Goal: Book appointment/travel/reservation

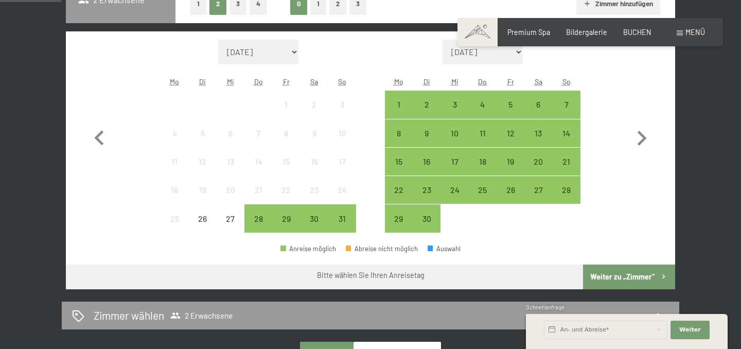
scroll to position [283, 0]
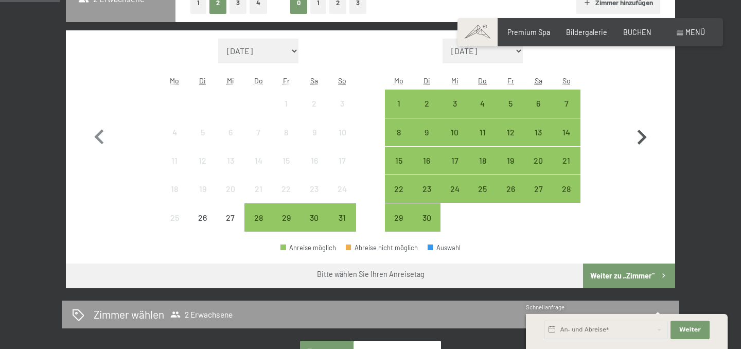
click at [642, 134] on icon "button" at bounding box center [642, 137] width 9 height 15
select select "2025-09-01"
select select "2025-10-01"
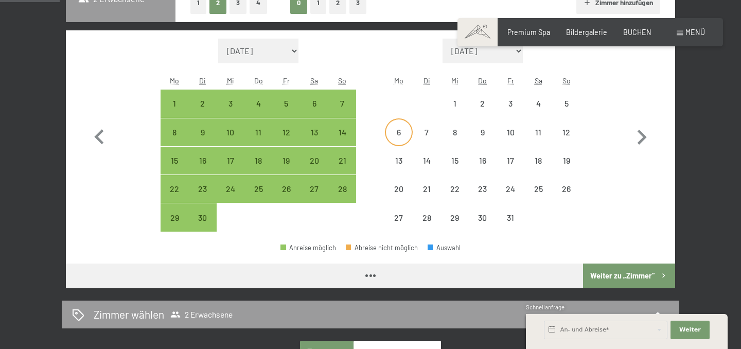
select select "2025-09-01"
select select "2025-10-01"
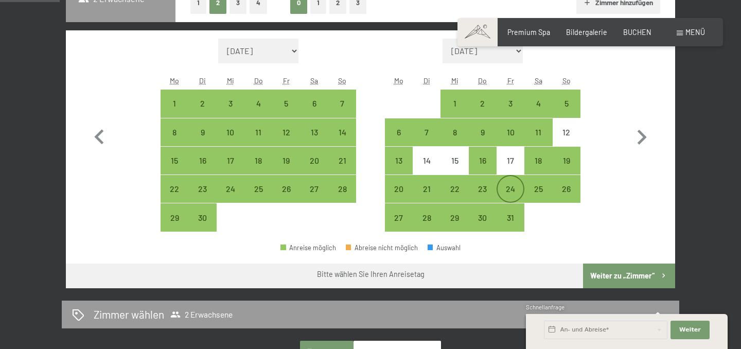
click at [513, 189] on div "24" at bounding box center [511, 198] width 26 height 26
select select "2025-09-01"
select select "2025-10-01"
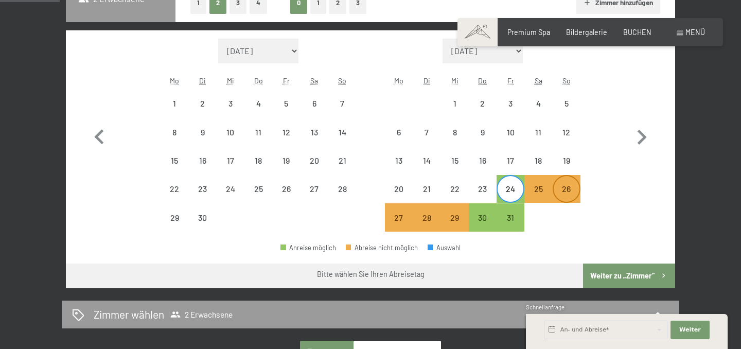
click at [567, 193] on div "26" at bounding box center [567, 198] width 26 height 26
select select "2025-09-01"
select select "2025-10-01"
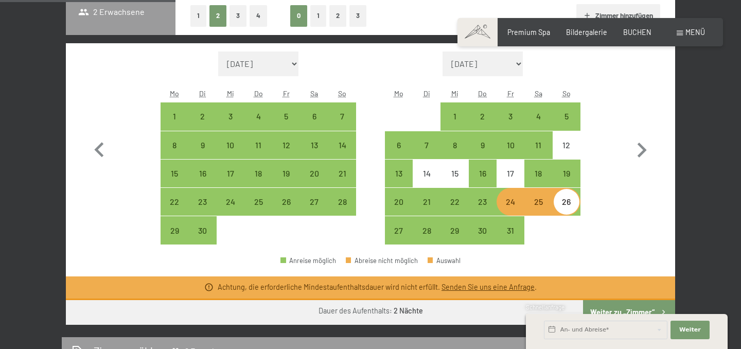
scroll to position [270, 0]
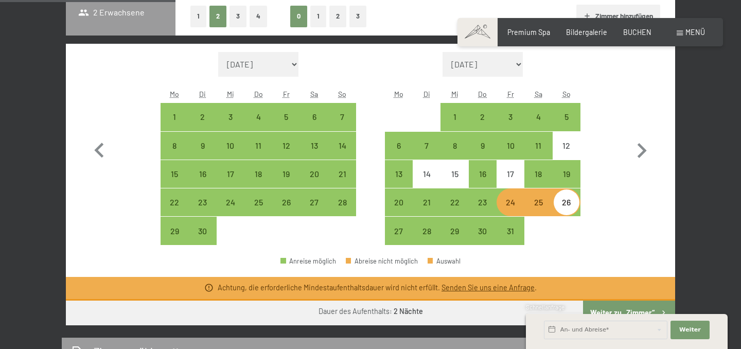
click at [511, 203] on div "24" at bounding box center [511, 211] width 26 height 26
select select "2025-09-01"
select select "2025-10-01"
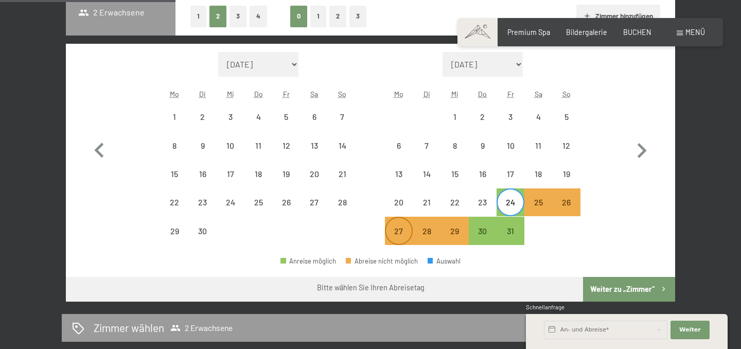
click at [398, 232] on div "27" at bounding box center [399, 240] width 26 height 26
select select "2025-09-01"
select select "2025-10-01"
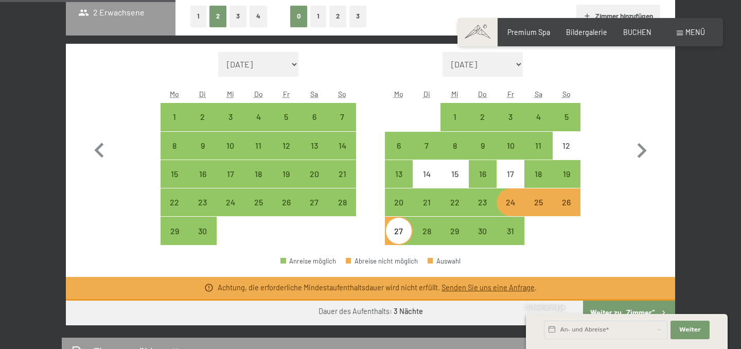
click at [510, 208] on div "24" at bounding box center [511, 211] width 26 height 26
select select "2025-09-01"
select select "2025-10-01"
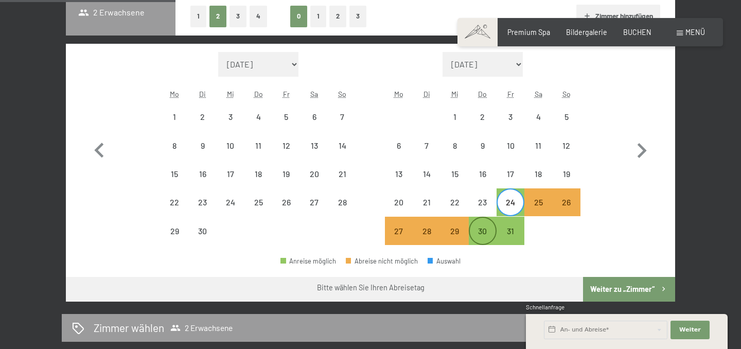
click at [487, 236] on div "30" at bounding box center [483, 240] width 26 height 26
select select "2025-09-01"
select select "2025-10-01"
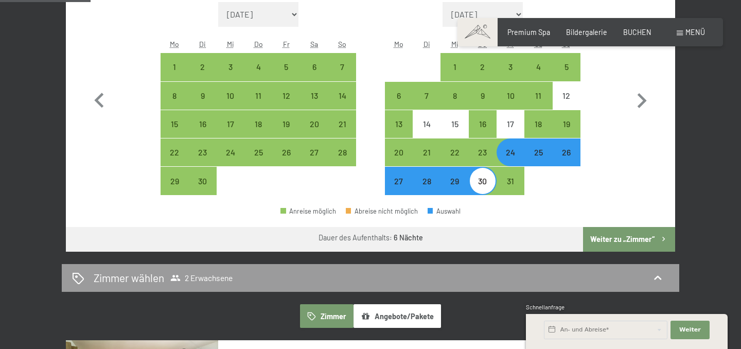
click at [608, 237] on button "Weiter zu „Zimmer“" at bounding box center [629, 239] width 92 height 25
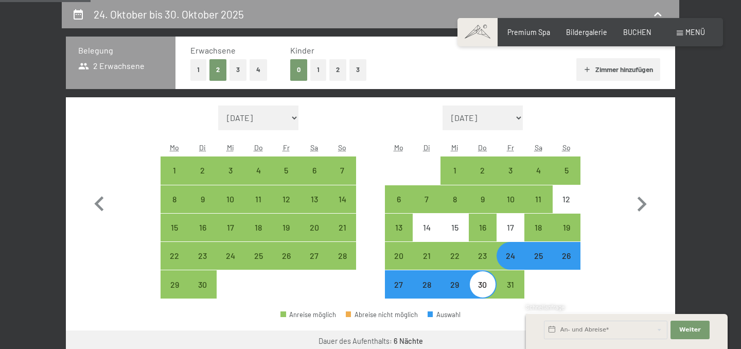
select select "2025-09-01"
select select "2025-10-01"
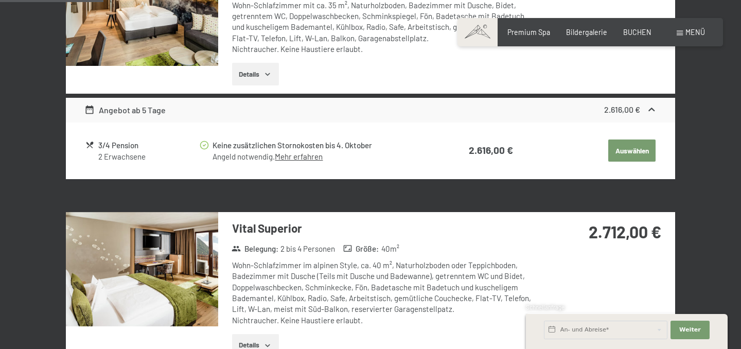
scroll to position [385, 0]
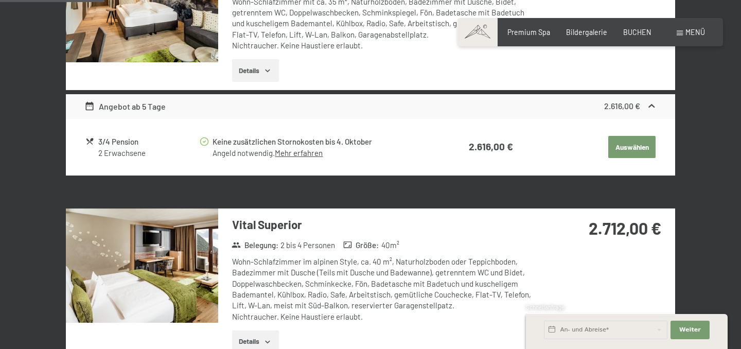
click at [182, 257] on img at bounding box center [142, 265] width 152 height 114
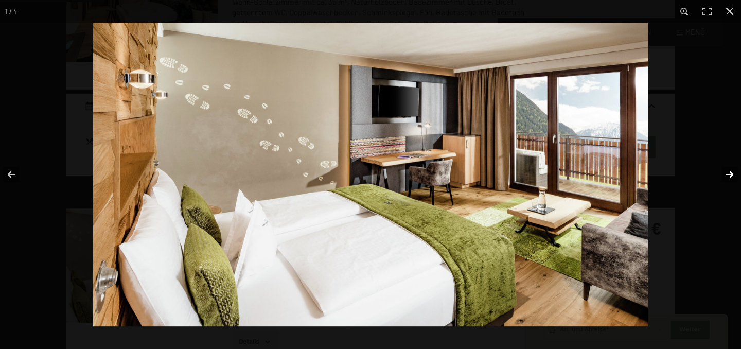
click at [735, 174] on button "button" at bounding box center [723, 174] width 36 height 51
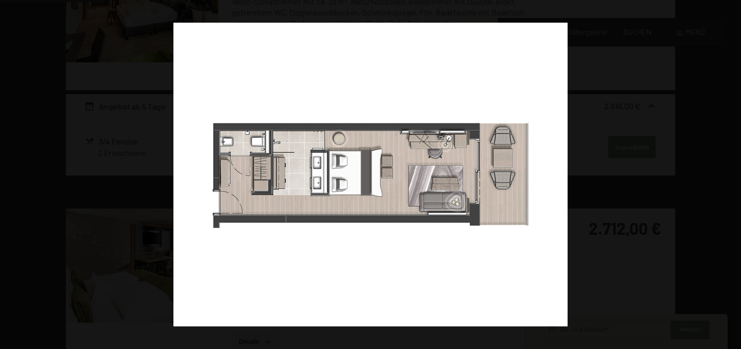
click at [735, 174] on button "button" at bounding box center [723, 174] width 36 height 51
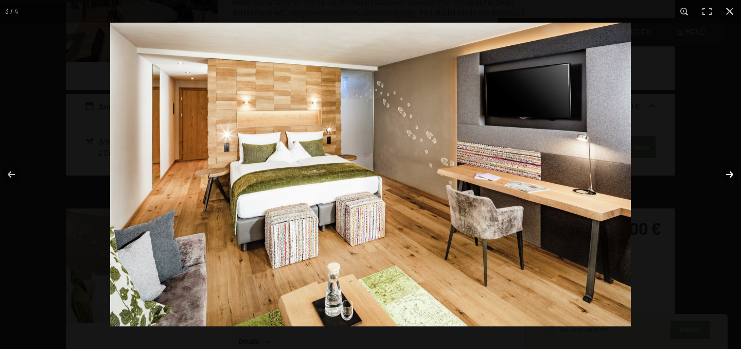
click at [732, 178] on button "button" at bounding box center [723, 174] width 36 height 51
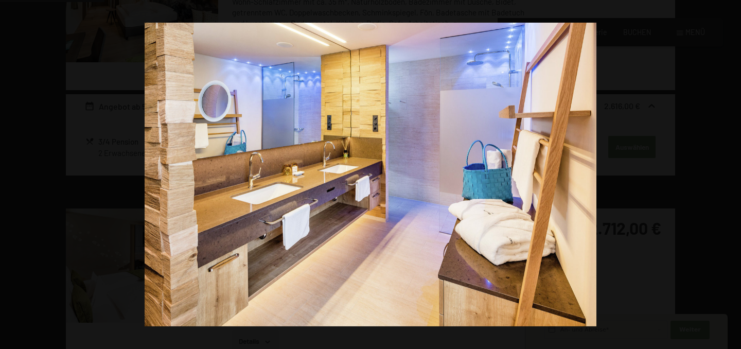
click at [732, 178] on button "button" at bounding box center [723, 174] width 36 height 51
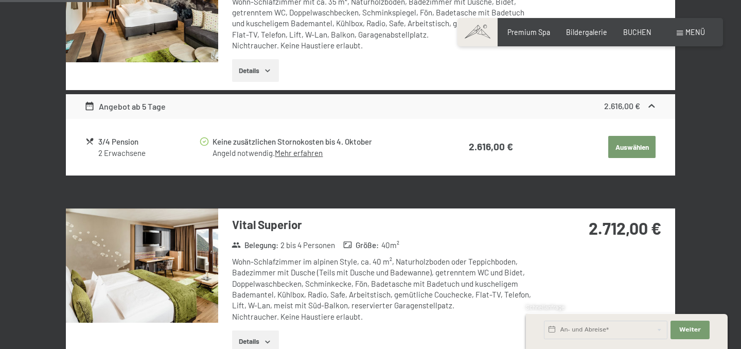
click at [0, 0] on div at bounding box center [0, 0] width 0 height 0
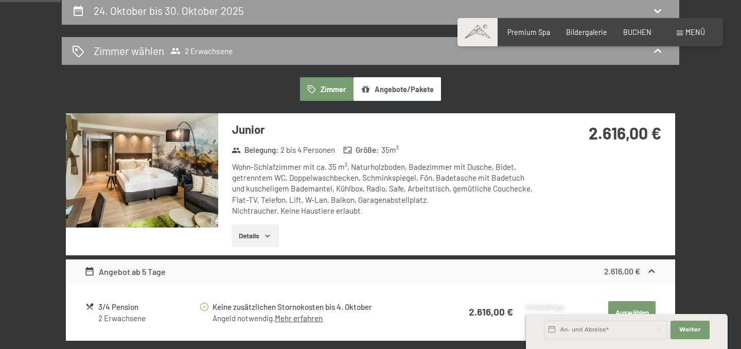
scroll to position [219, 0]
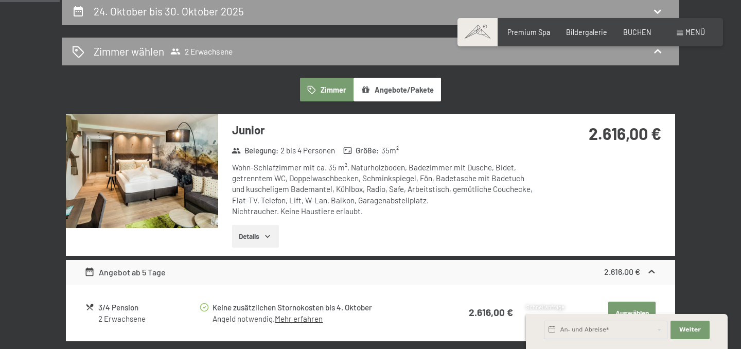
click at [171, 165] on img at bounding box center [142, 171] width 152 height 114
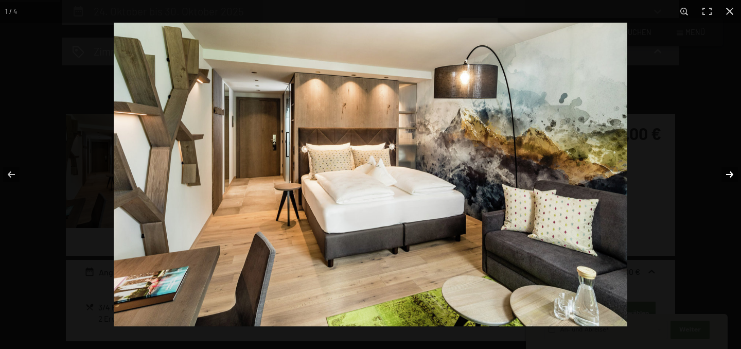
click at [732, 178] on button "button" at bounding box center [723, 174] width 36 height 51
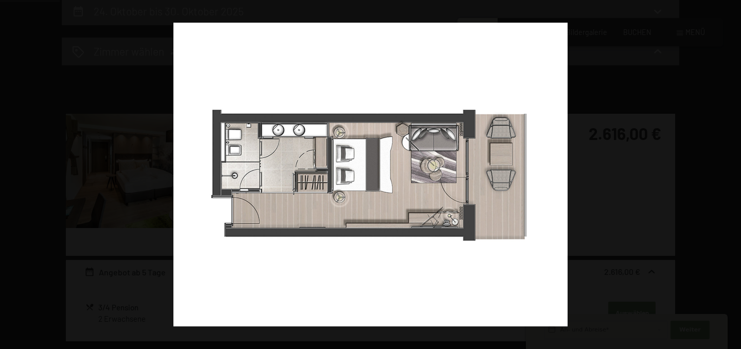
click at [732, 178] on button "button" at bounding box center [723, 174] width 36 height 51
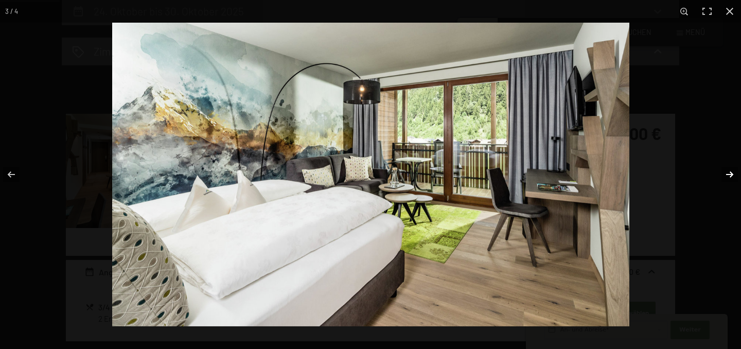
click at [730, 176] on button "button" at bounding box center [723, 174] width 36 height 51
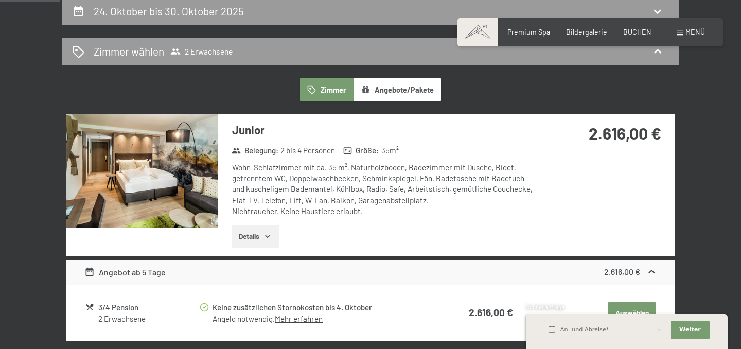
click at [0, 0] on button "button" at bounding box center [0, 0] width 0 height 0
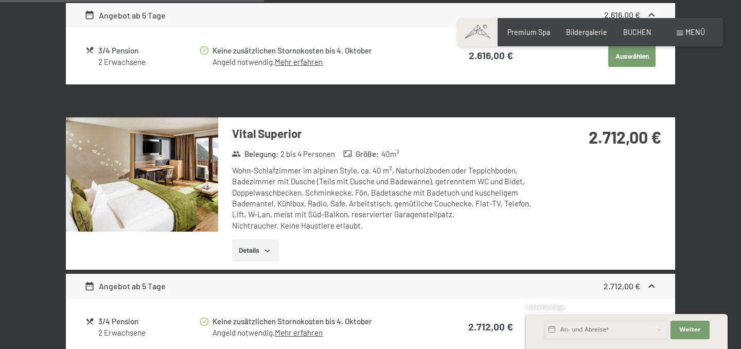
scroll to position [0, 0]
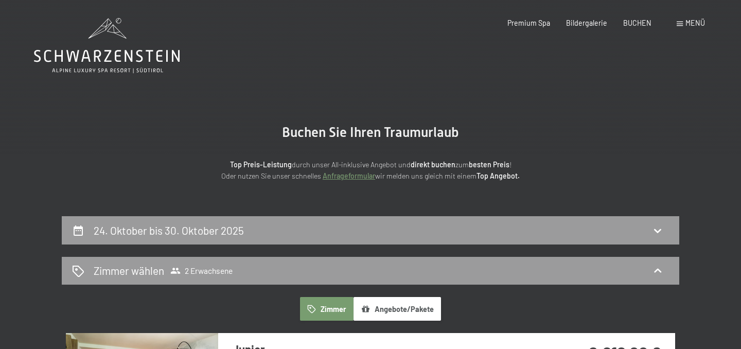
click at [122, 34] on icon at bounding box center [107, 45] width 146 height 55
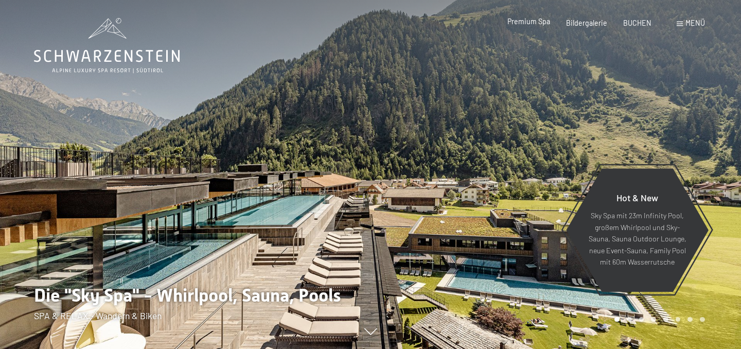
click at [527, 24] on span "Premium Spa" at bounding box center [528, 21] width 43 height 9
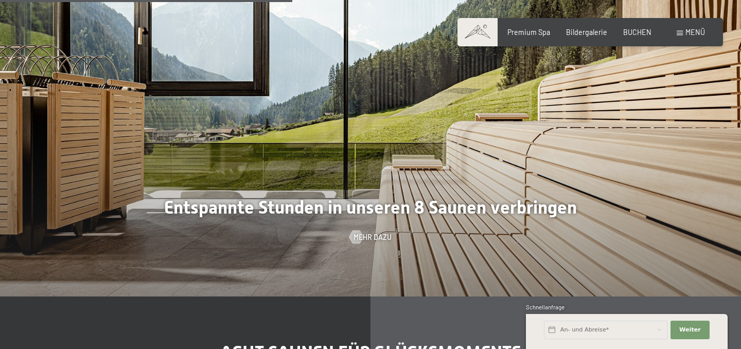
scroll to position [2500, 0]
click at [699, 27] on div "Buchen Anfragen Premium Spa Bildergalerie BUCHEN Menü DE IT EN Gutschein Bilder…" at bounding box center [589, 32] width 229 height 10
click at [699, 34] on span "Menü" at bounding box center [695, 32] width 20 height 9
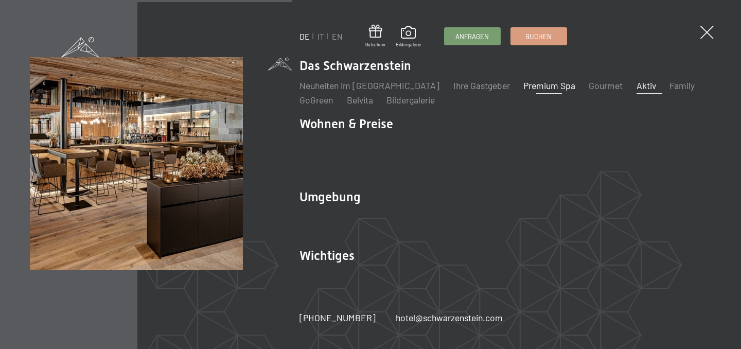
click at [637, 91] on link "Aktiv" at bounding box center [647, 85] width 20 height 11
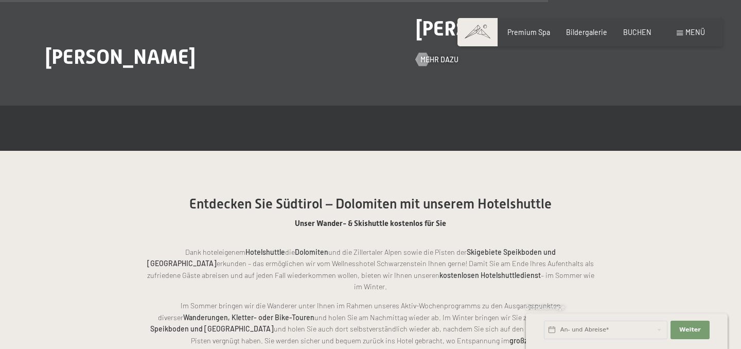
scroll to position [1866, 0]
